Goal: Information Seeking & Learning: Learn about a topic

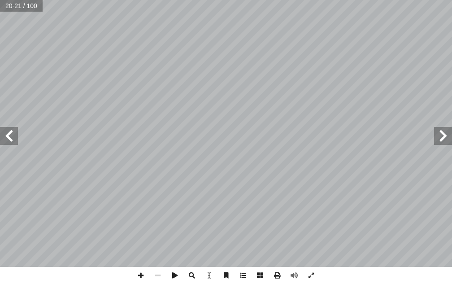
click at [445, 144] on span at bounding box center [443, 136] width 18 height 18
click at [10, 138] on span at bounding box center [9, 136] width 18 height 18
click at [452, 132] on span at bounding box center [443, 136] width 18 height 18
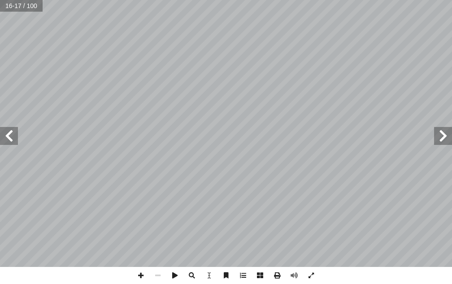
click at [7, 132] on span at bounding box center [9, 136] width 18 height 18
click at [444, 144] on span at bounding box center [443, 136] width 18 height 18
click at [4, 134] on span at bounding box center [9, 136] width 18 height 18
click at [12, 140] on span at bounding box center [9, 136] width 18 height 18
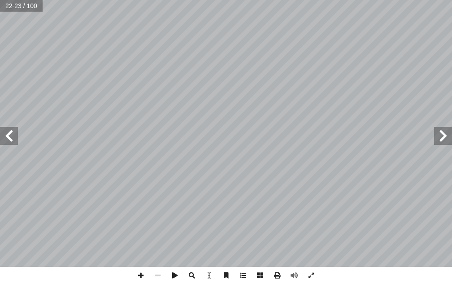
click at [5, 140] on span at bounding box center [9, 136] width 18 height 18
click at [439, 128] on span at bounding box center [443, 136] width 18 height 18
click at [436, 135] on span at bounding box center [443, 136] width 18 height 18
click at [8, 141] on span at bounding box center [9, 136] width 18 height 18
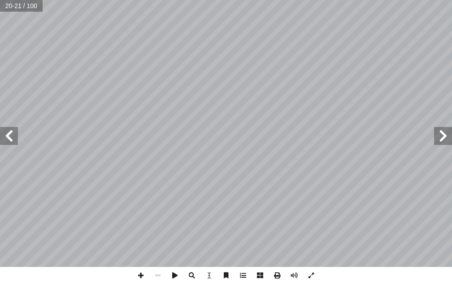
drag, startPoint x: 8, startPoint y: 141, endPoint x: -4, endPoint y: 25, distance: 117.1
click at [0, 25] on html "الصفحة الرئيسية الصف الأول الصف الثاني الصف الثالث الصف الرابع الصف الخامس الصف…" at bounding box center [226, 30] width 452 height 61
